Goal: Find specific page/section: Find specific page/section

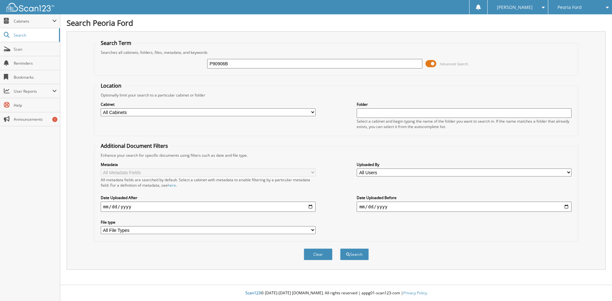
type input "P90906B"
click at [340, 249] on button "Search" at bounding box center [354, 255] width 29 height 12
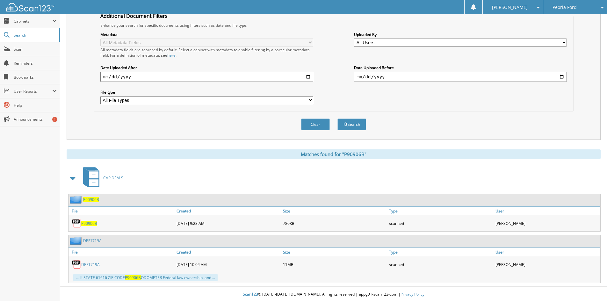
scroll to position [132, 0]
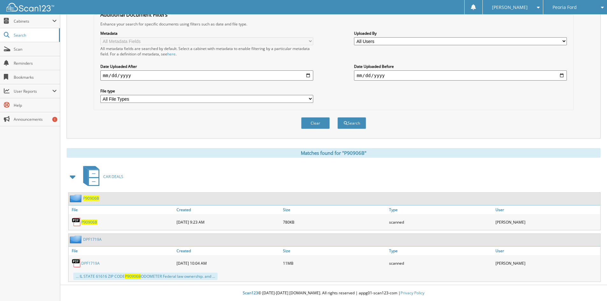
click at [88, 222] on span "P90906B" at bounding box center [89, 222] width 16 height 5
click at [602, 6] on icon at bounding box center [601, 7] width 6 height 4
click at [580, 19] on link "Lexus Of Peoria" at bounding box center [576, 19] width 64 height 11
